Goal: Manage account settings

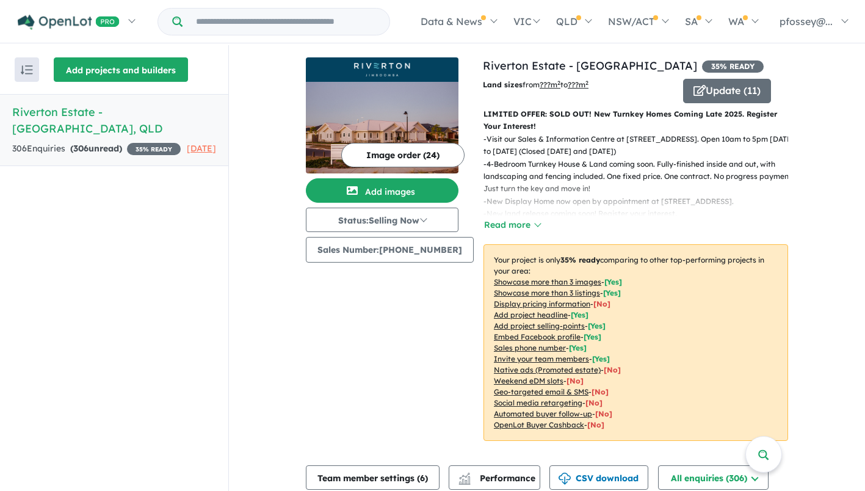
click at [129, 71] on button "Add projects and builders" at bounding box center [121, 69] width 134 height 24
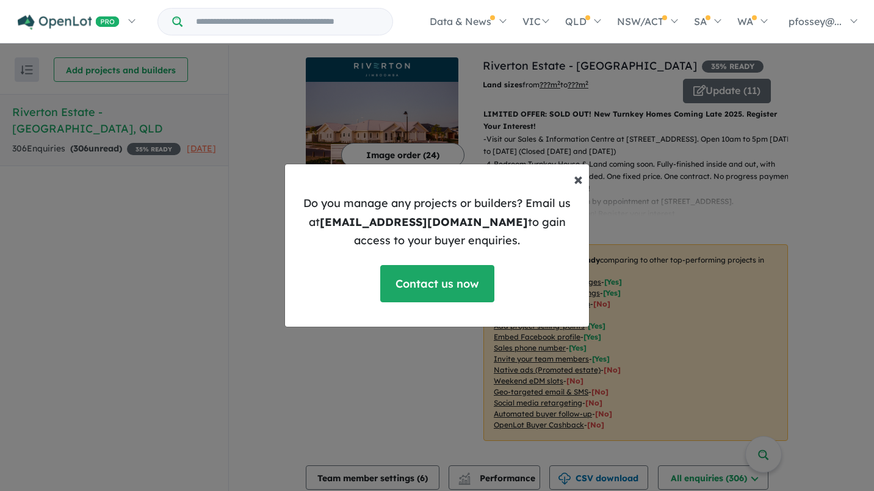
click at [576, 179] on span "×" at bounding box center [578, 178] width 9 height 21
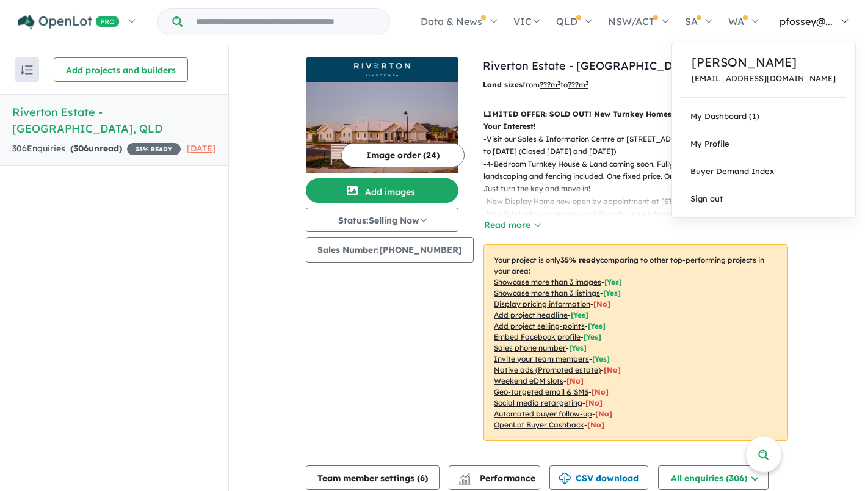
click at [843, 21] on link "pfossey@..." at bounding box center [811, 21] width 90 height 43
click at [823, 21] on span "pfossey@..." at bounding box center [805, 21] width 53 height 12
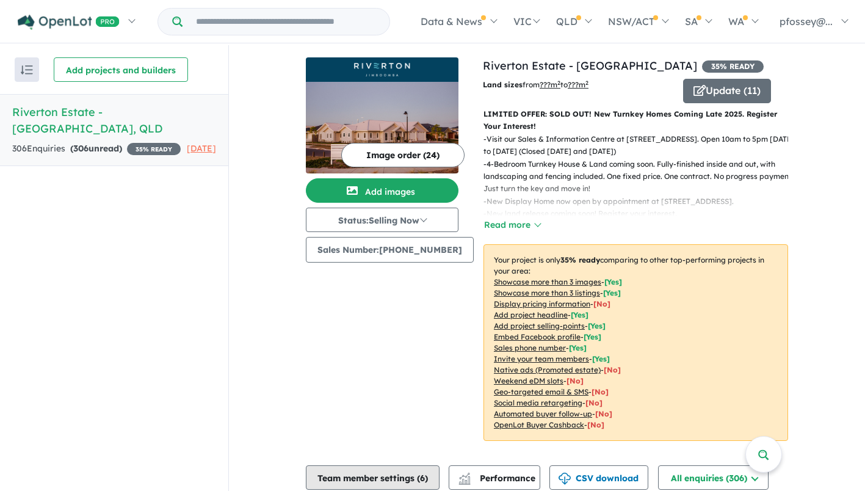
click at [394, 479] on button "Team member settings ( 6 )" at bounding box center [373, 477] width 134 height 24
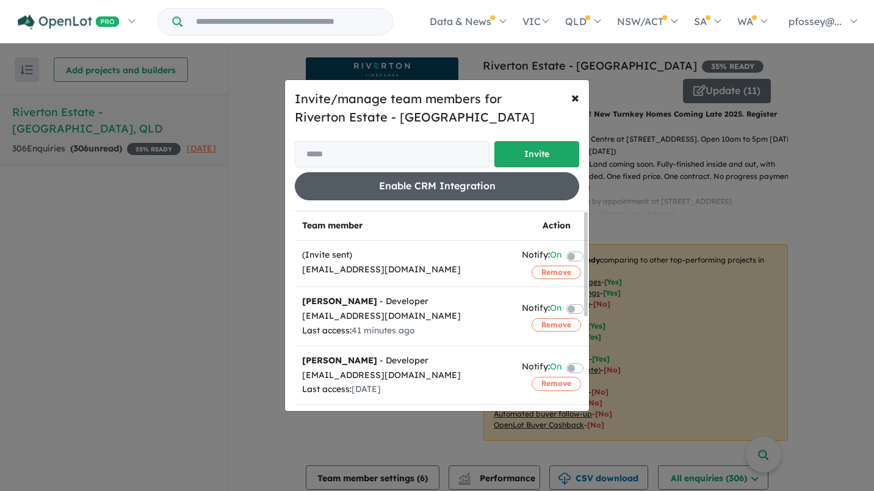
click at [447, 192] on button "Enable CRM Integration" at bounding box center [437, 185] width 284 height 27
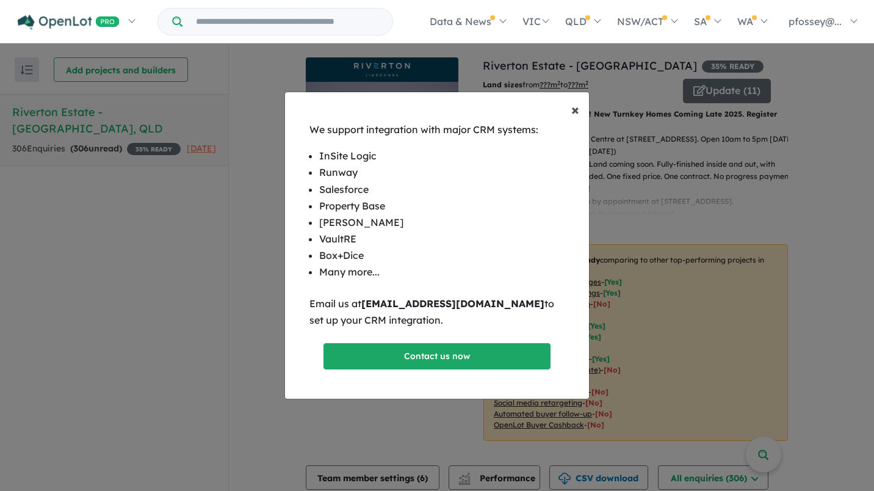
click at [572, 108] on span "×" at bounding box center [575, 109] width 8 height 18
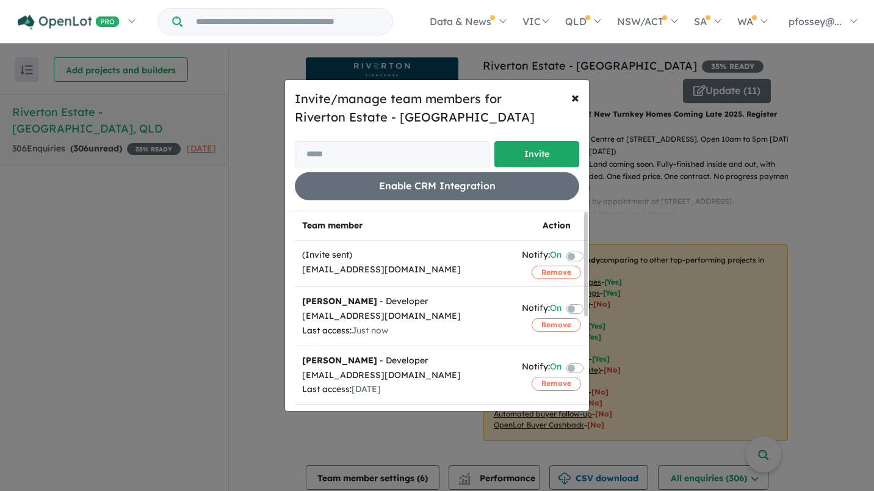
scroll to position [180, 0]
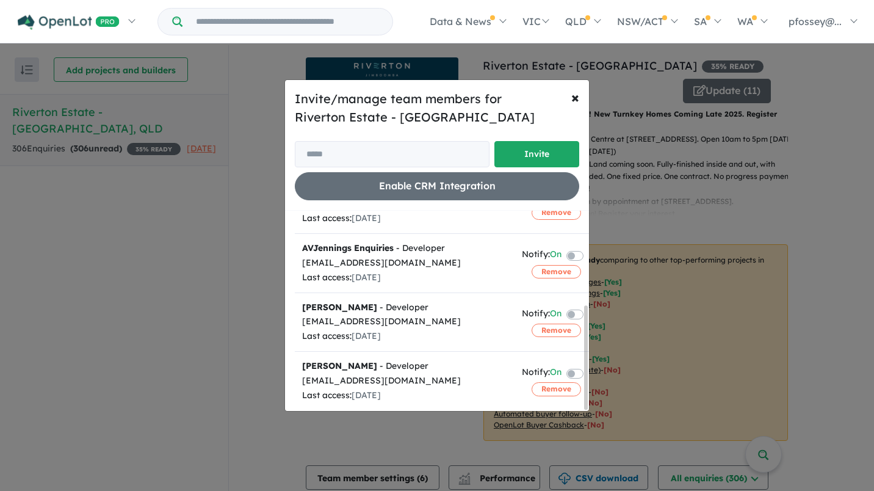
click at [586, 381] on div at bounding box center [586, 311] width 4 height 198
click at [586, 381] on div at bounding box center [586, 357] width 4 height 104
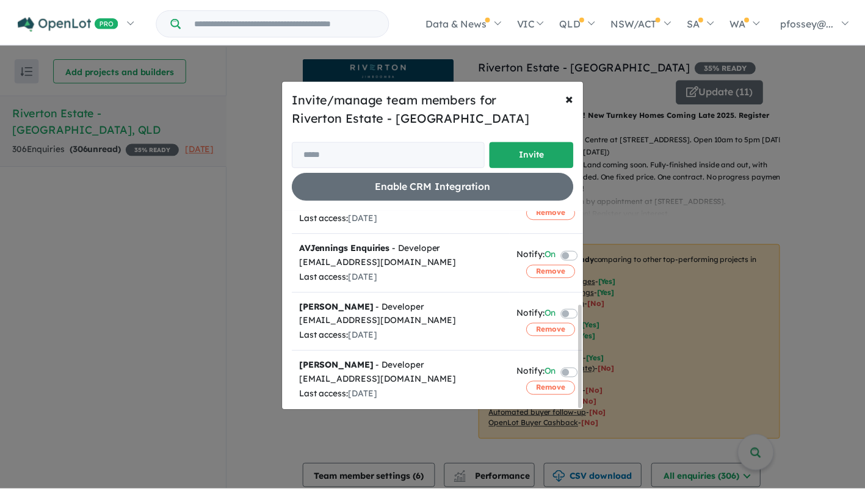
scroll to position [0, 0]
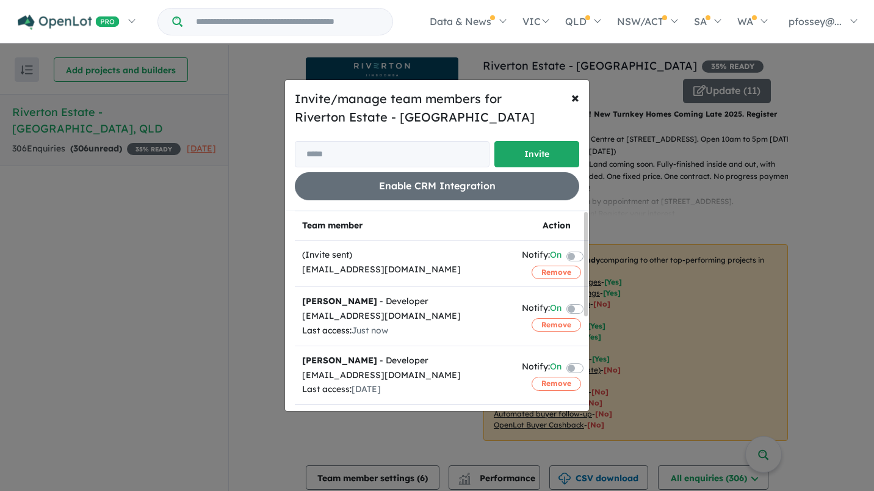
click at [586, 237] on div at bounding box center [586, 311] width 4 height 198
click at [576, 96] on span "×" at bounding box center [575, 97] width 8 height 18
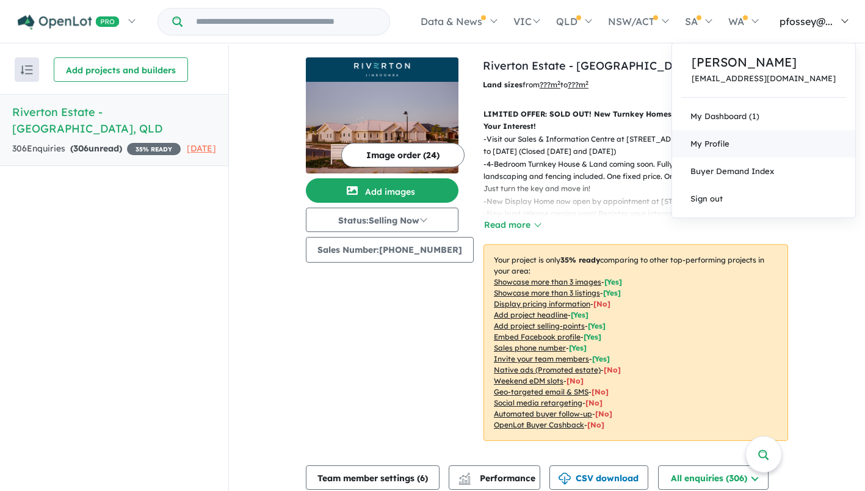
click at [729, 143] on span "My Profile" at bounding box center [709, 144] width 39 height 10
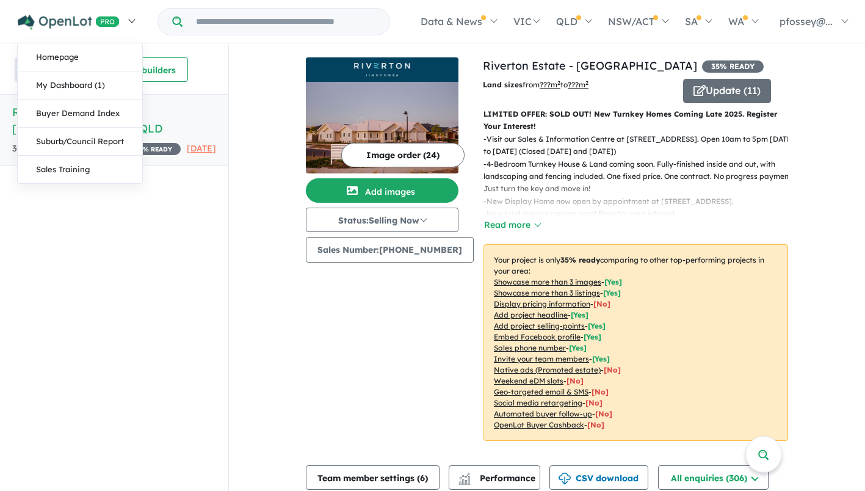
click at [131, 18] on link at bounding box center [76, 21] width 134 height 43
click at [71, 56] on link "Homepage" at bounding box center [80, 57] width 125 height 28
